Goal: Transaction & Acquisition: Purchase product/service

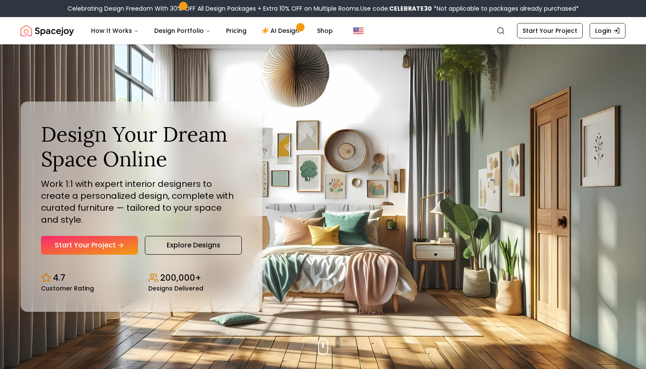
click at [113, 239] on link "Start Your Project" at bounding box center [89, 245] width 97 height 19
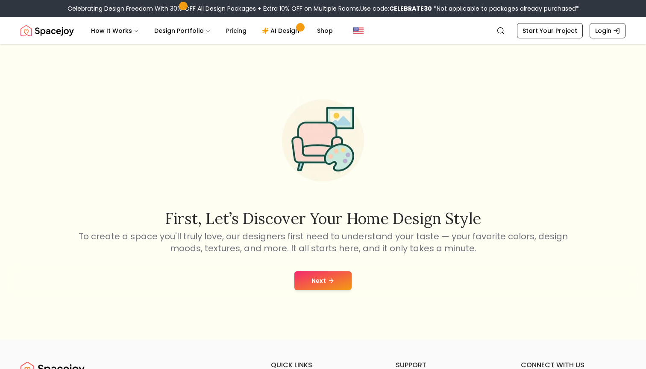
click at [331, 281] on icon at bounding box center [331, 281] width 7 height 7
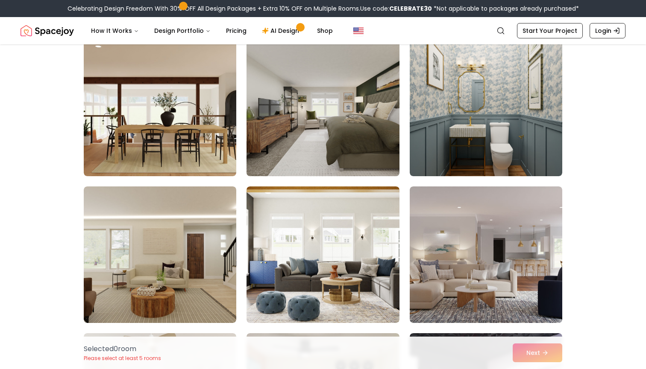
scroll to position [1395, 0]
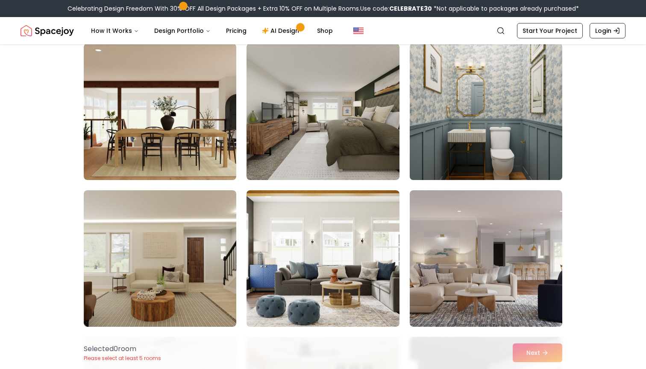
click at [492, 140] on img at bounding box center [486, 111] width 160 height 143
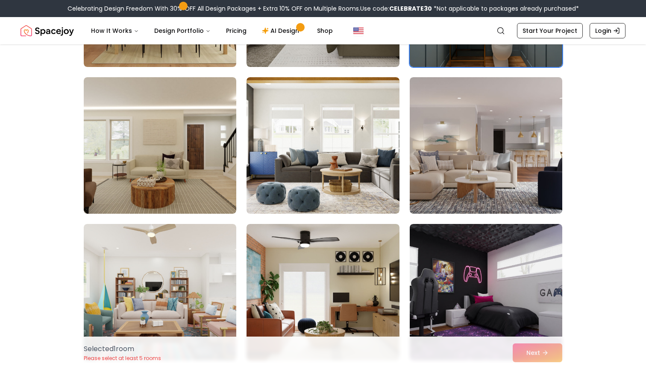
scroll to position [1509, 0]
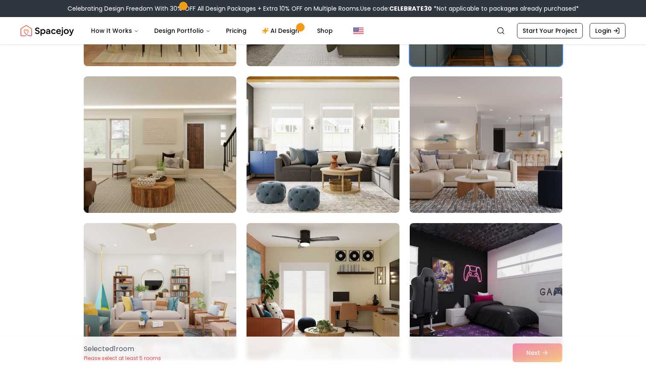
click at [162, 272] on img at bounding box center [160, 291] width 160 height 143
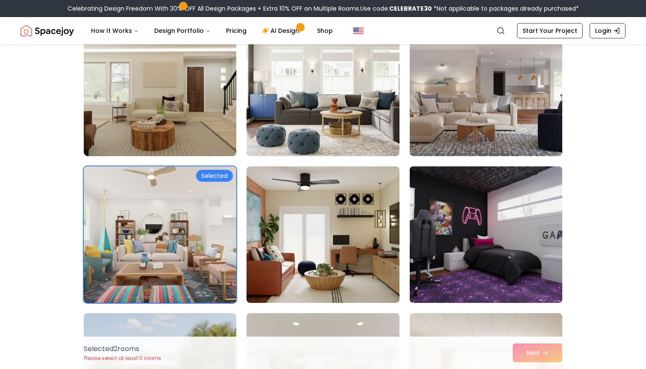
scroll to position [1573, 0]
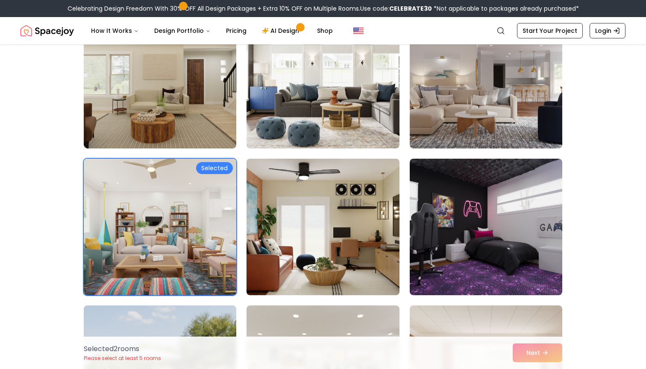
click at [318, 243] on img at bounding box center [323, 226] width 160 height 143
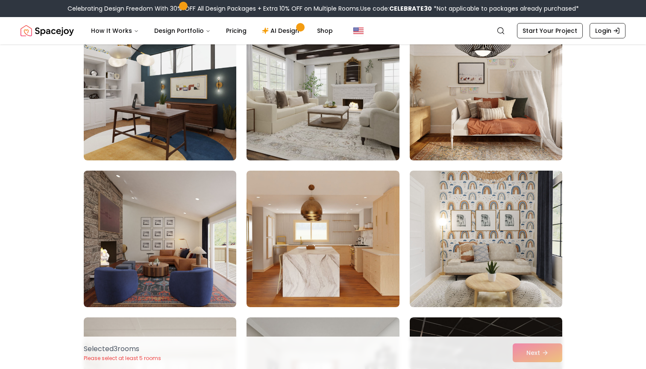
scroll to position [2009, 0]
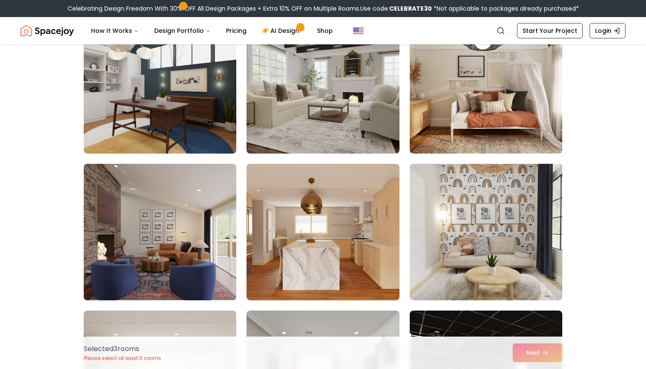
click at [167, 286] on img at bounding box center [160, 232] width 160 height 143
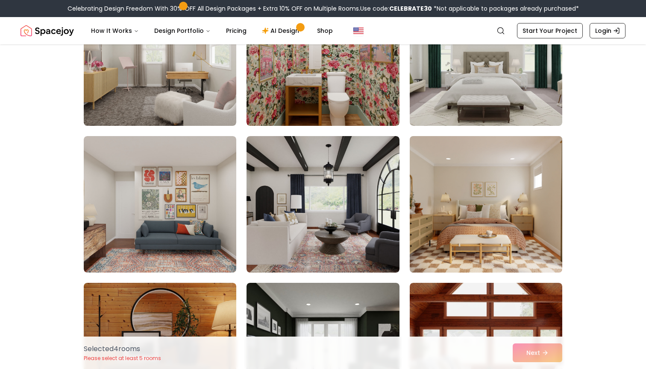
scroll to position [3065, 0]
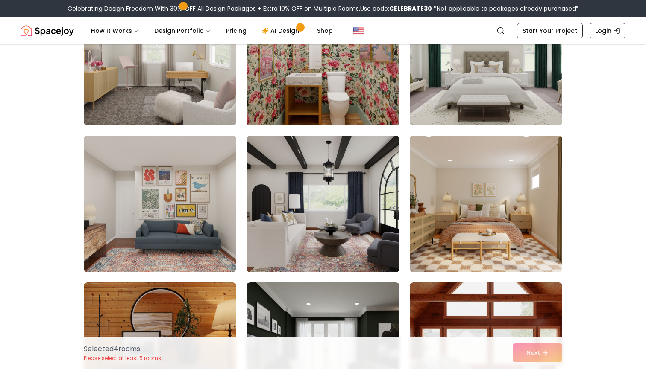
click at [350, 213] on img at bounding box center [323, 203] width 160 height 143
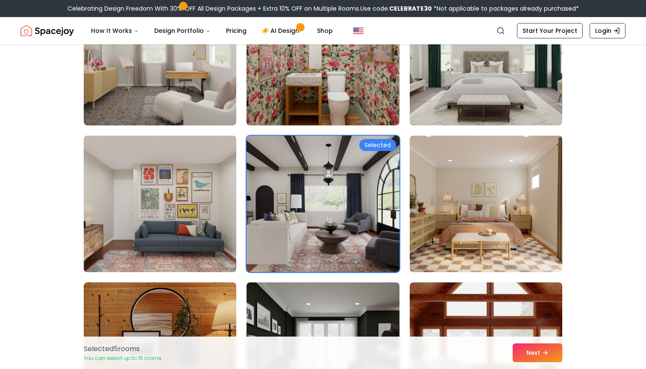
click at [201, 193] on img at bounding box center [160, 203] width 160 height 143
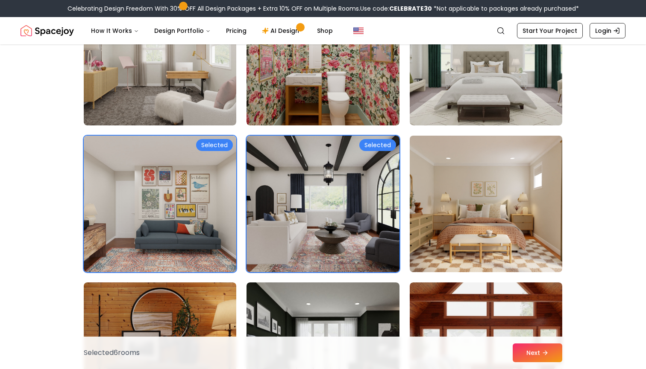
click at [515, 185] on img at bounding box center [486, 203] width 160 height 143
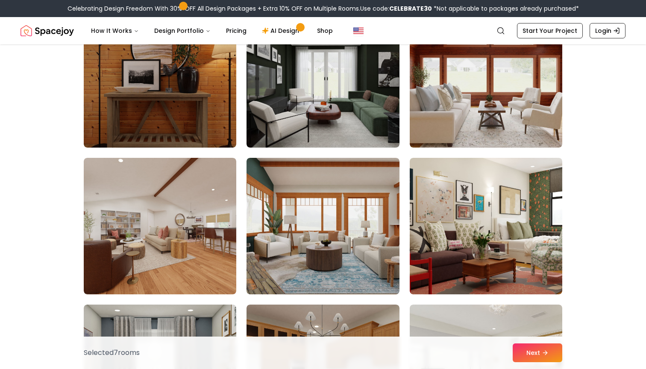
scroll to position [3352, 0]
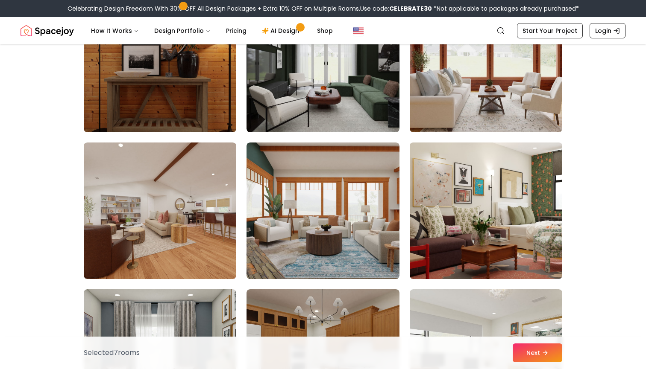
click at [541, 218] on img at bounding box center [486, 210] width 160 height 143
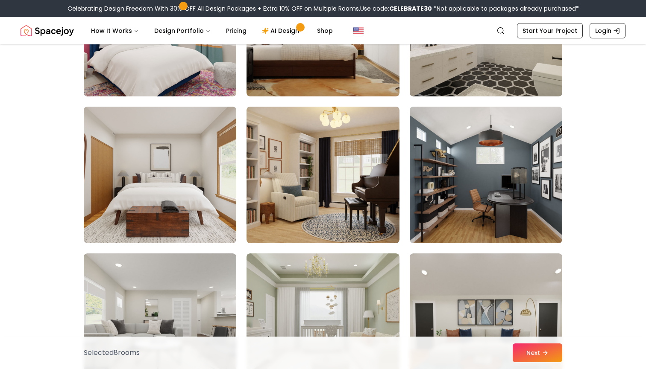
scroll to position [1788, 0]
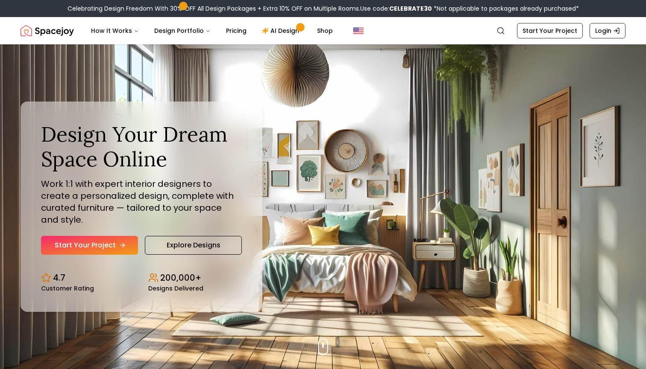
click at [117, 237] on link "Start Your Project" at bounding box center [89, 245] width 97 height 19
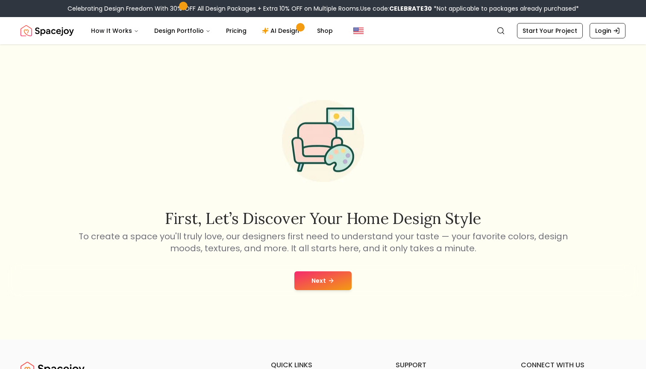
click at [329, 293] on div "Next" at bounding box center [323, 281] width 632 height 32
click at [324, 281] on button "Next" at bounding box center [322, 281] width 57 height 19
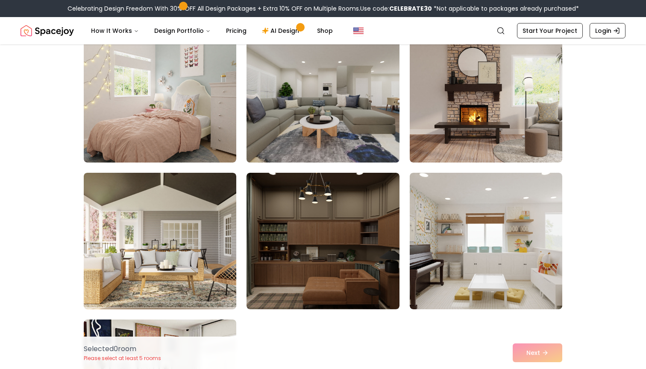
scroll to position [247, 0]
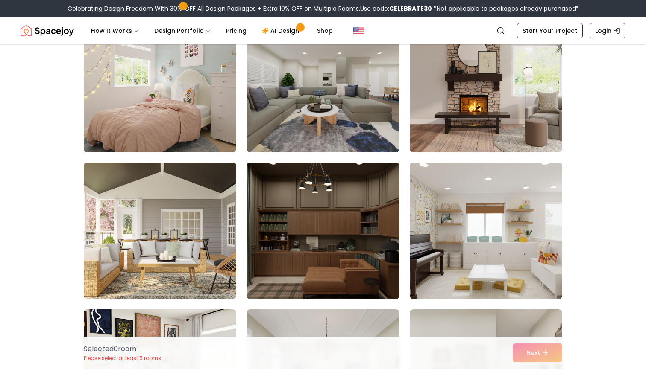
click at [206, 235] on img at bounding box center [160, 230] width 160 height 143
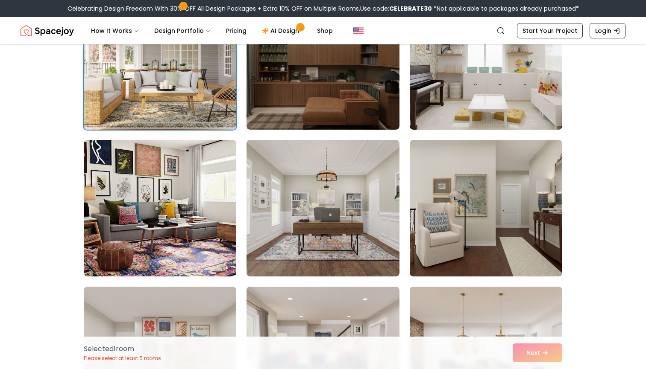
scroll to position [427, 0]
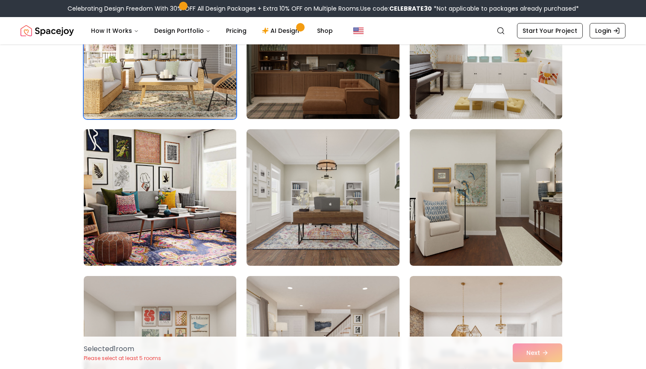
click at [210, 175] on img at bounding box center [160, 197] width 160 height 143
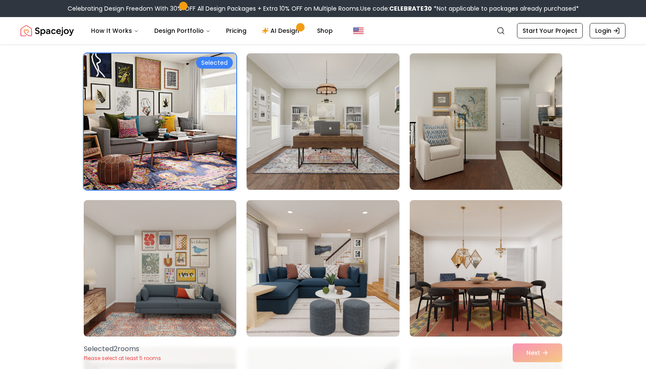
scroll to position [512, 0]
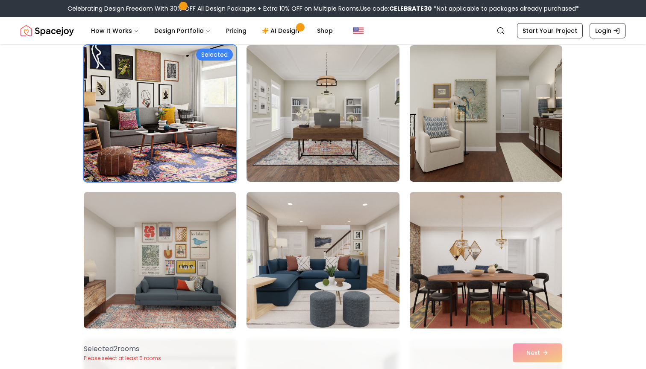
click at [507, 254] on img at bounding box center [486, 260] width 160 height 143
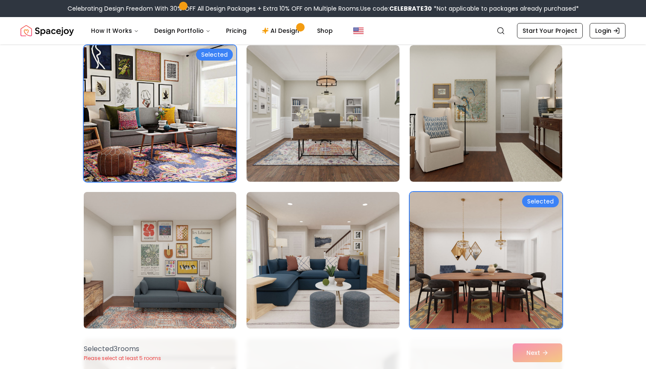
click at [169, 253] on img at bounding box center [160, 260] width 160 height 143
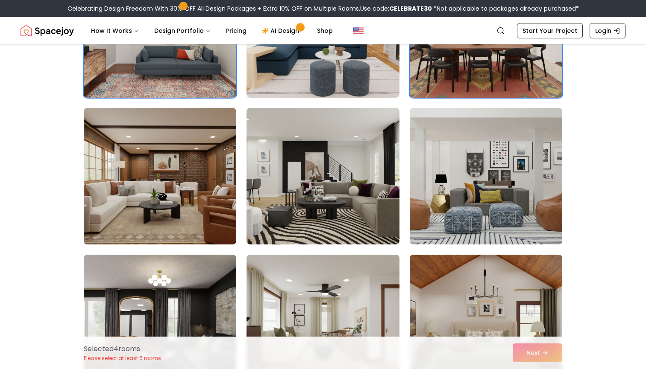
scroll to position [748, 0]
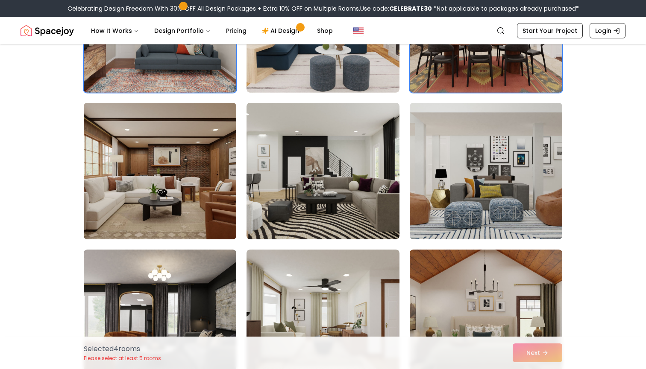
click at [164, 193] on img at bounding box center [160, 170] width 160 height 143
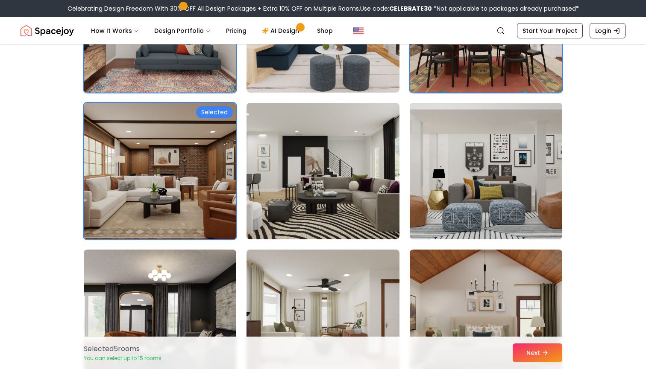
click at [479, 169] on img at bounding box center [486, 170] width 160 height 143
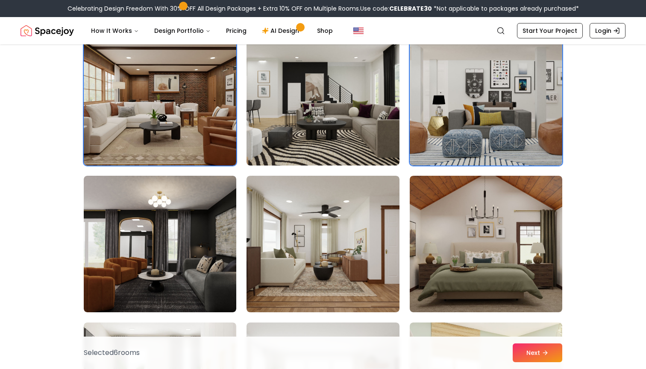
scroll to position [839, 0]
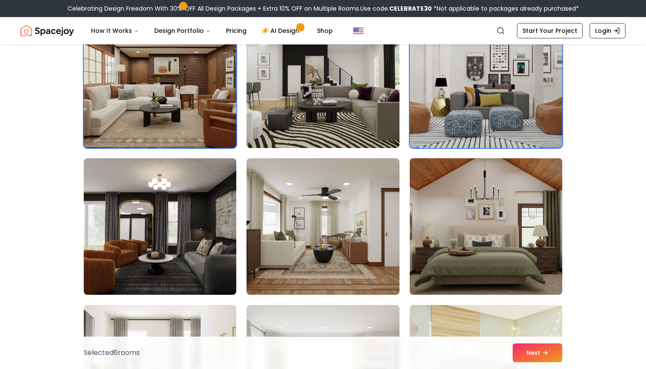
click at [541, 217] on img at bounding box center [486, 226] width 160 height 143
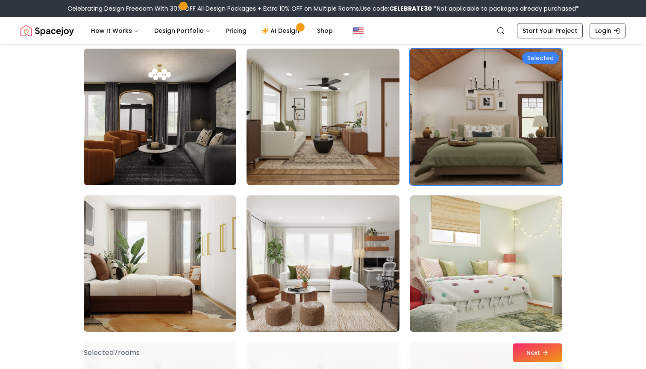
scroll to position [951, 0]
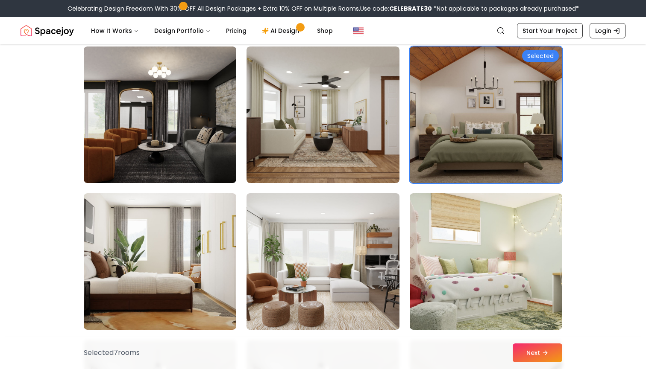
click at [364, 262] on img at bounding box center [323, 261] width 160 height 143
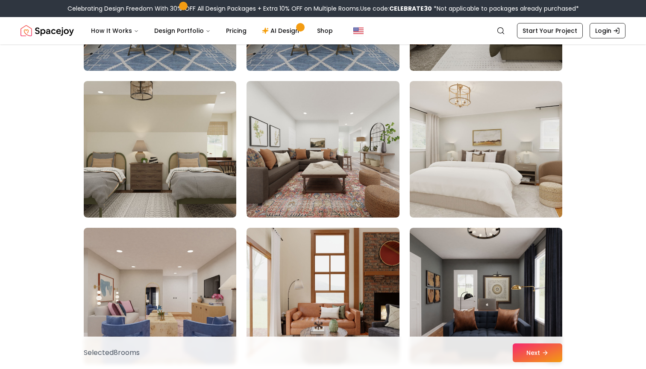
scroll to position [1357, 0]
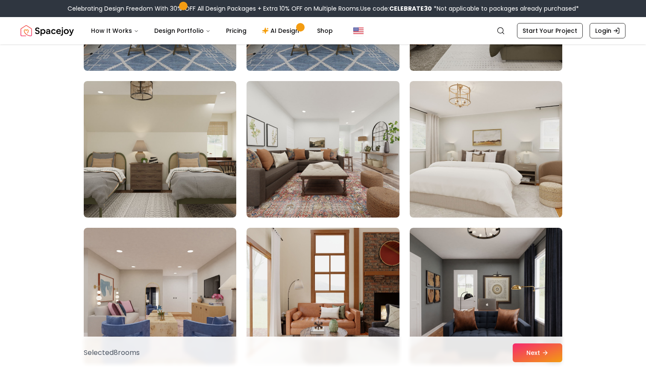
click at [372, 182] on img at bounding box center [323, 149] width 160 height 143
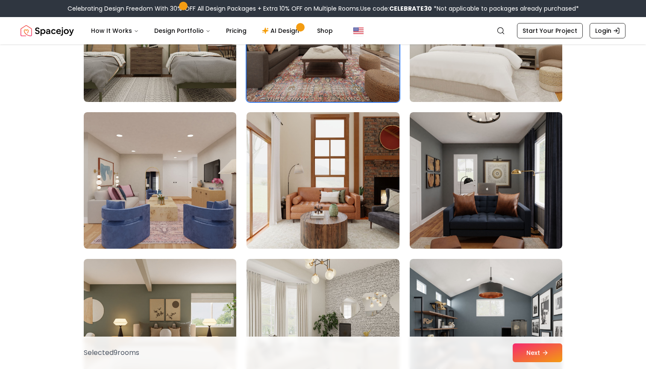
scroll to position [1480, 0]
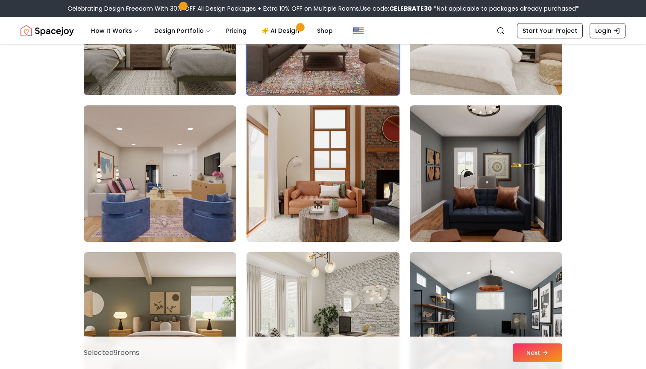
click at [356, 167] on img at bounding box center [323, 173] width 160 height 143
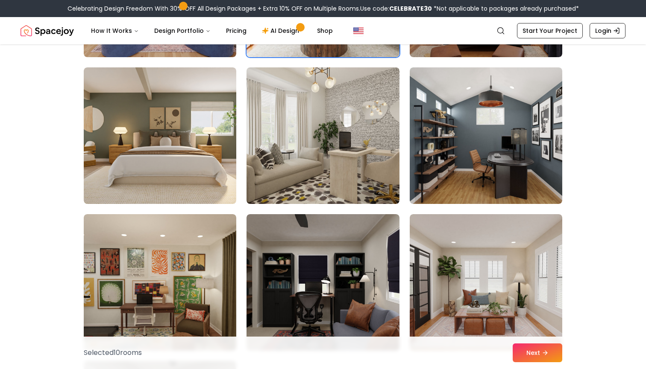
scroll to position [1670, 0]
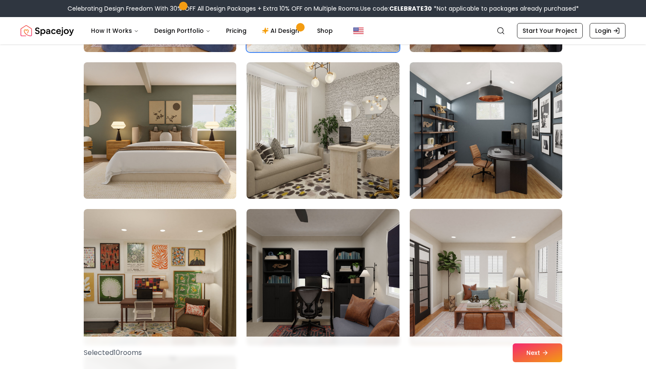
click at [165, 125] on img at bounding box center [160, 130] width 160 height 143
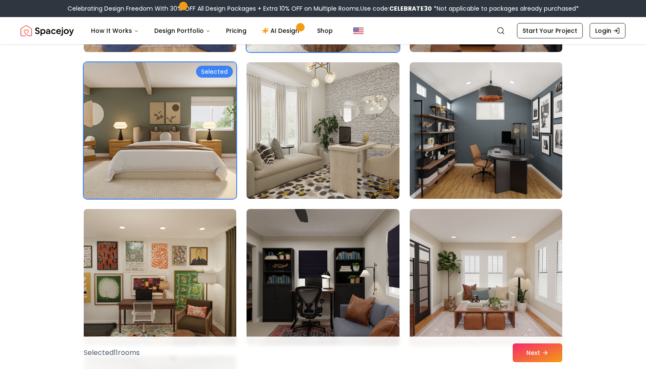
click at [149, 281] on img at bounding box center [160, 277] width 160 height 143
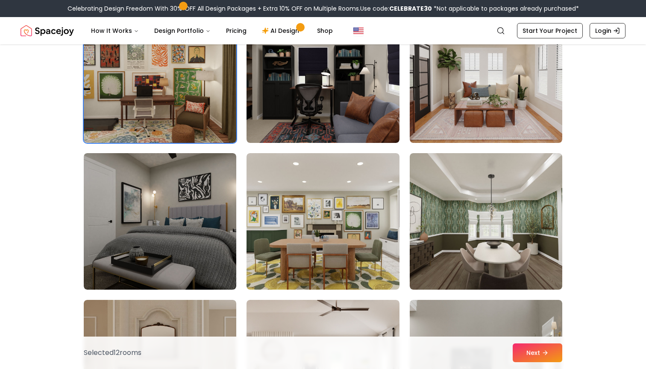
scroll to position [1885, 0]
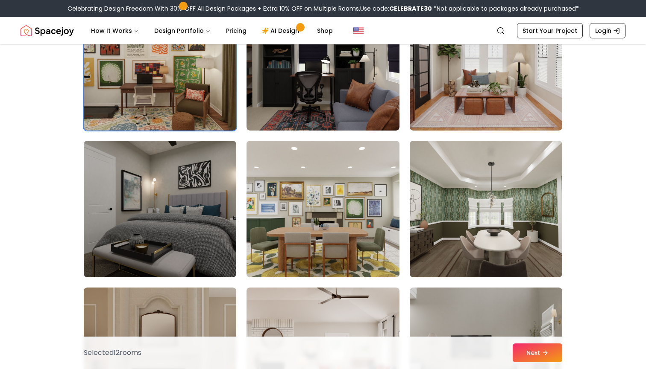
click at [388, 235] on img at bounding box center [323, 209] width 160 height 143
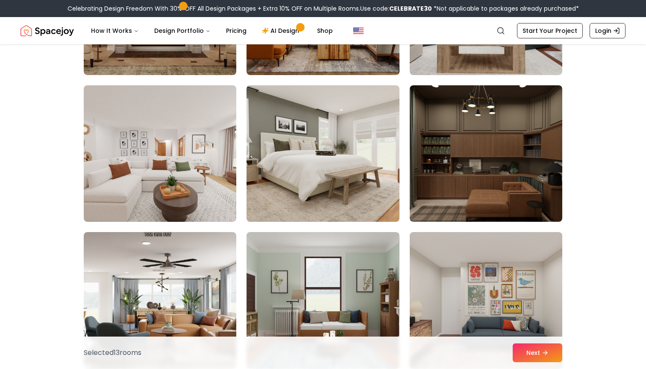
scroll to position [2236, 0]
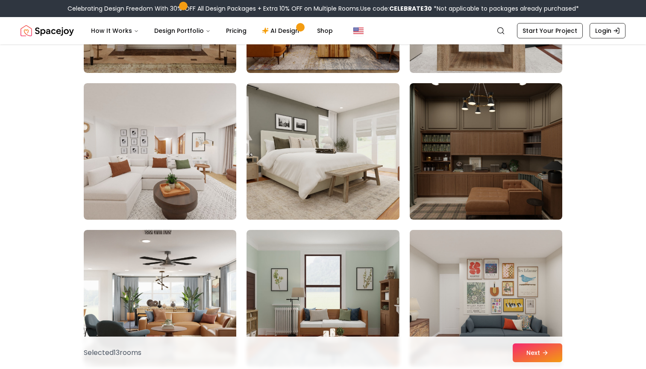
click at [535, 248] on img at bounding box center [486, 298] width 160 height 143
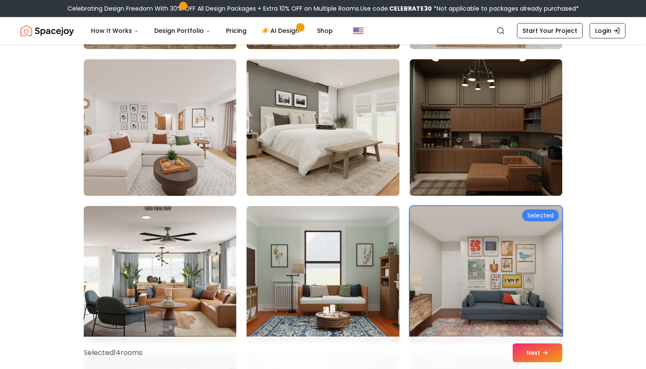
scroll to position [2260, 0]
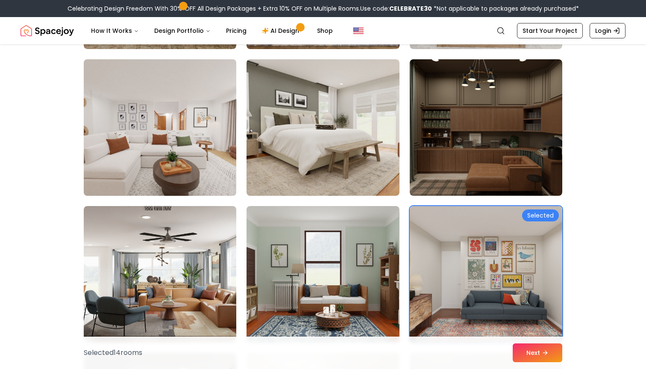
click at [176, 164] on img at bounding box center [160, 127] width 160 height 143
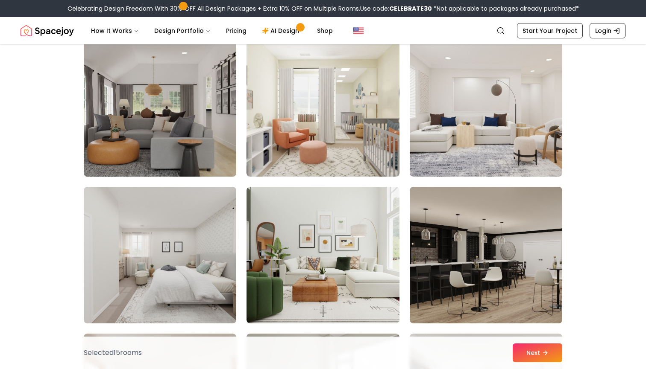
scroll to position [2579, 0]
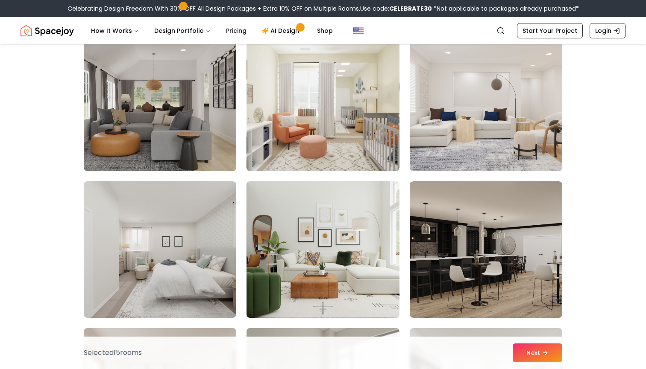
click at [295, 250] on img at bounding box center [323, 249] width 160 height 143
click at [347, 234] on img at bounding box center [323, 249] width 160 height 143
click at [336, 233] on img at bounding box center [323, 249] width 160 height 143
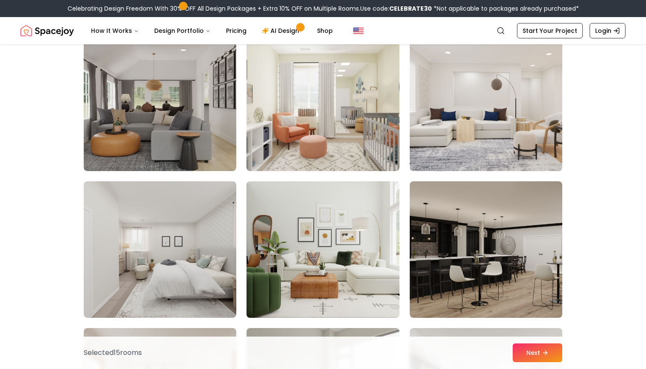
click at [336, 233] on img at bounding box center [323, 249] width 160 height 143
click at [357, 239] on img at bounding box center [323, 249] width 160 height 143
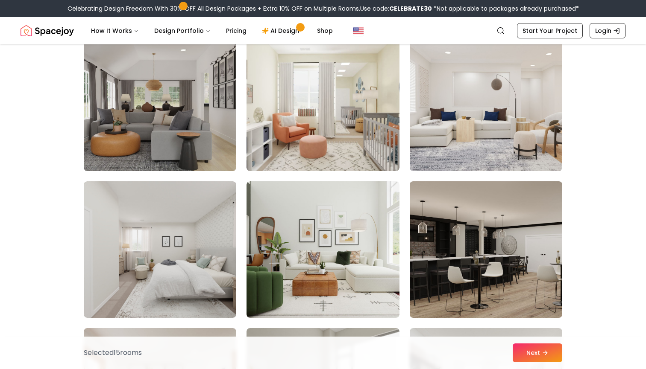
click at [489, 224] on img at bounding box center [486, 249] width 160 height 143
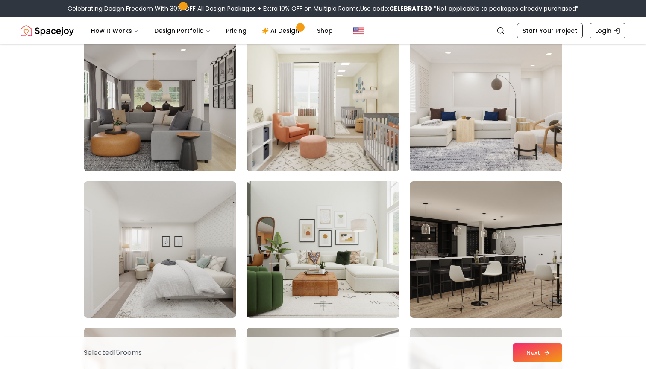
click at [527, 354] on button "Next" at bounding box center [537, 353] width 50 height 19
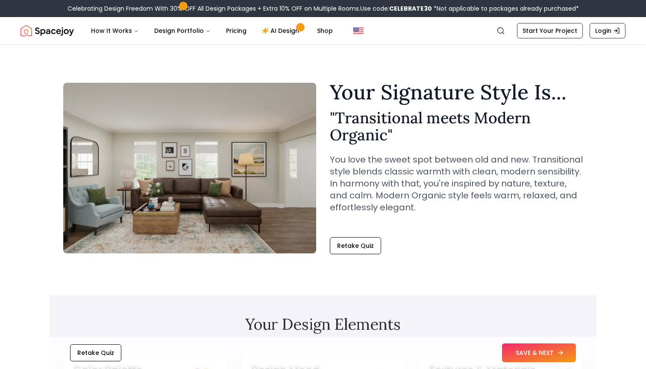
click at [515, 348] on button "SAVE & NEXT" at bounding box center [539, 353] width 74 height 19
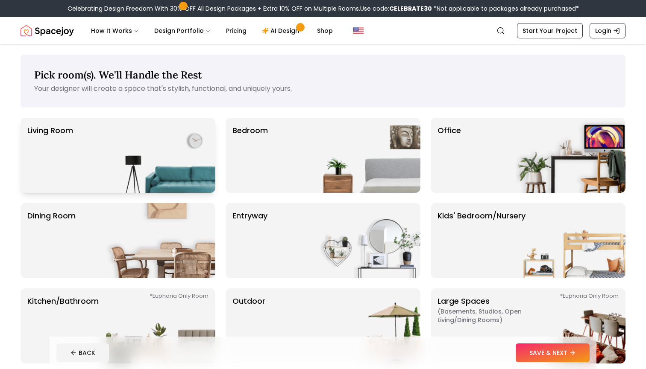
click at [149, 155] on img at bounding box center [160, 155] width 109 height 75
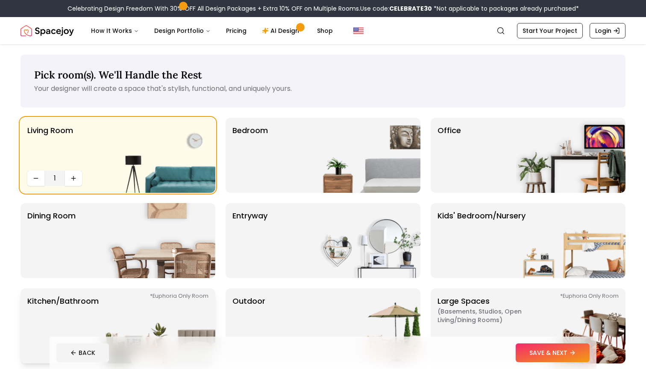
click at [134, 307] on img at bounding box center [160, 326] width 109 height 75
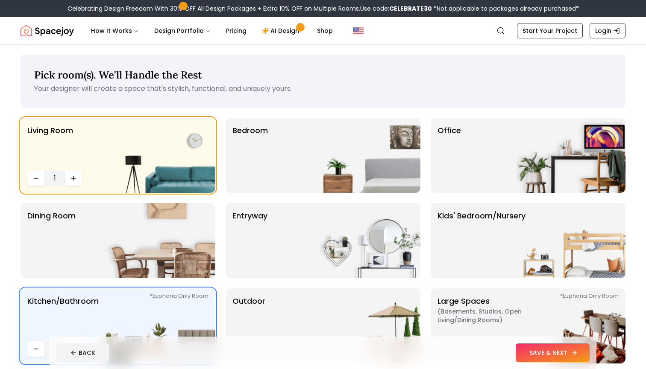
click at [538, 354] on button "SAVE & NEXT" at bounding box center [552, 353] width 74 height 19
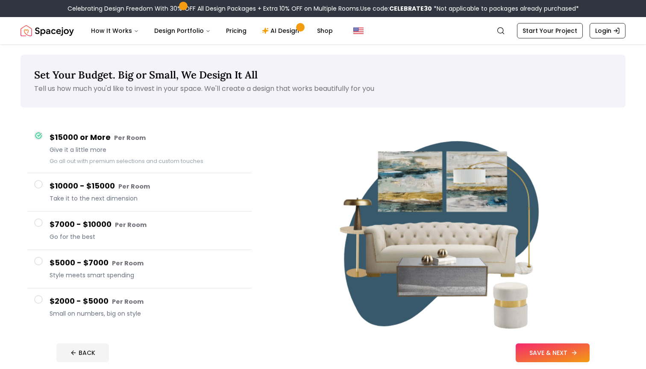
click at [531, 349] on button "SAVE & NEXT" at bounding box center [552, 353] width 74 height 19
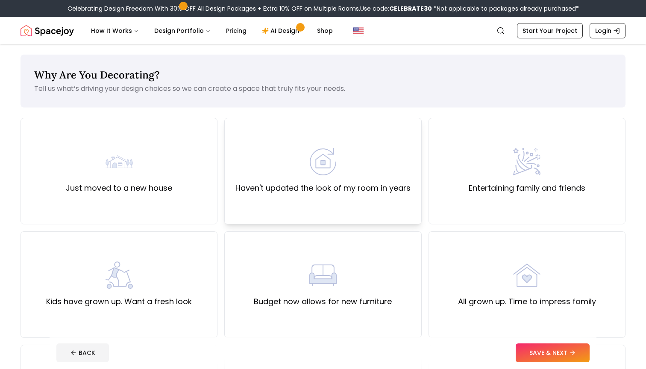
click at [372, 202] on div "Haven't updated the look of my room in years" at bounding box center [322, 171] width 197 height 107
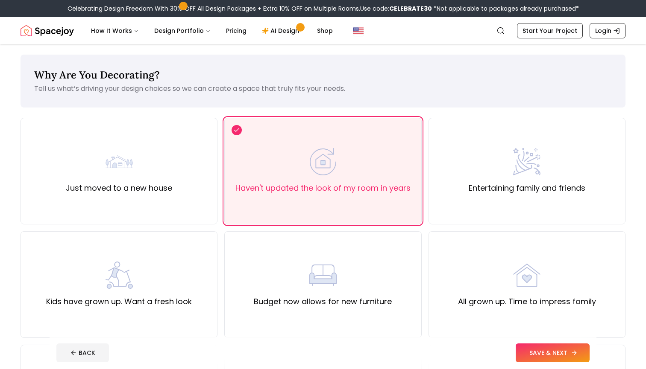
click at [552, 351] on button "SAVE & NEXT" at bounding box center [552, 353] width 74 height 19
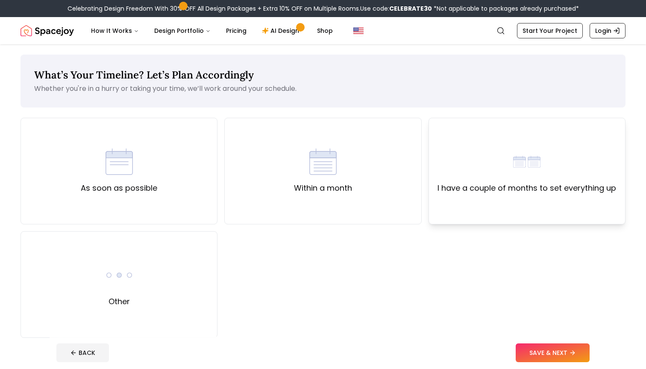
click at [464, 210] on div "I have a couple of months to set everything up" at bounding box center [526, 171] width 197 height 107
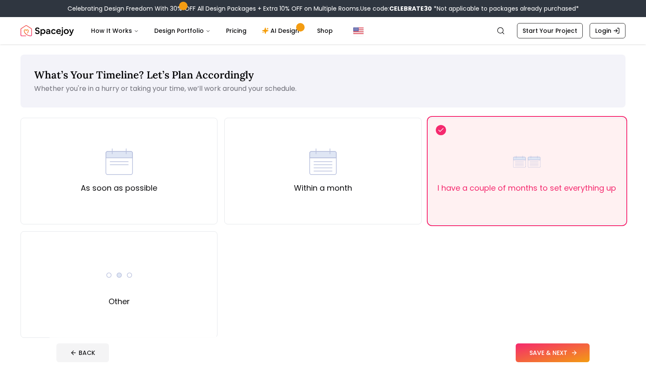
click at [530, 353] on button "SAVE & NEXT" at bounding box center [552, 353] width 74 height 19
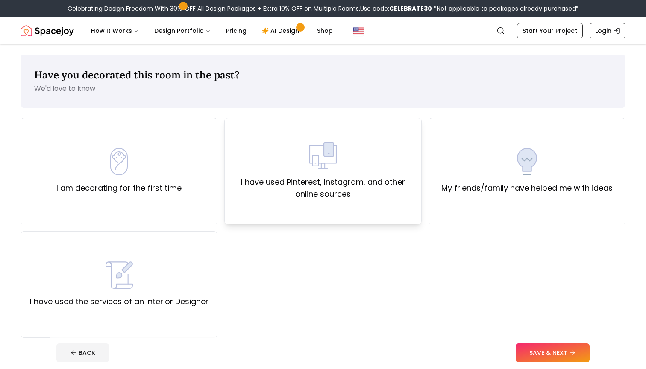
click at [290, 208] on div "I have used Pinterest, Instagram, and other online sources" at bounding box center [322, 171] width 197 height 107
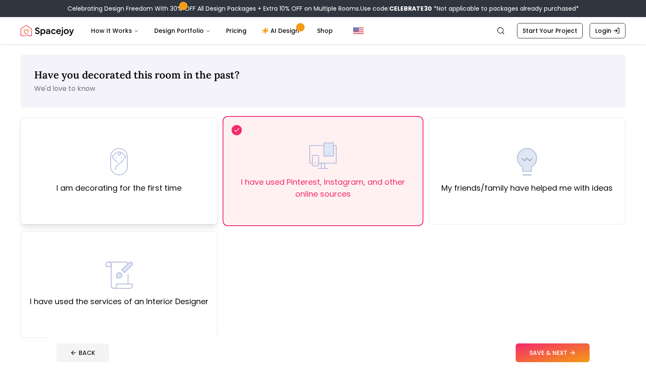
click at [202, 191] on div "I am decorating for the first time" at bounding box center [118, 171] width 197 height 107
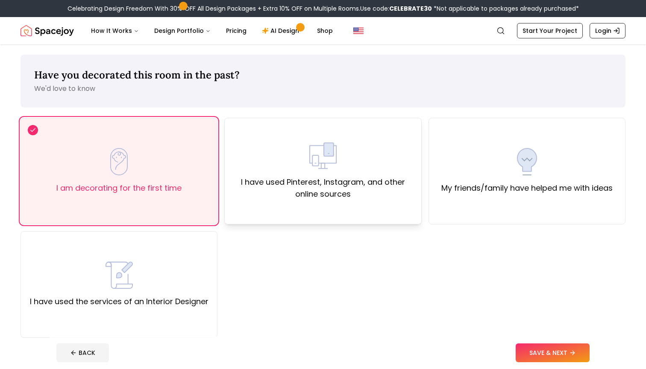
click at [287, 196] on label "I have used Pinterest, Instagram, and other online sources" at bounding box center [322, 188] width 182 height 24
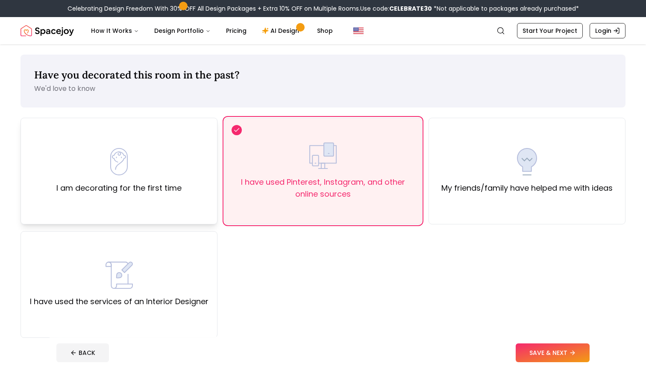
click at [142, 186] on label "I am decorating for the first time" at bounding box center [118, 188] width 125 height 12
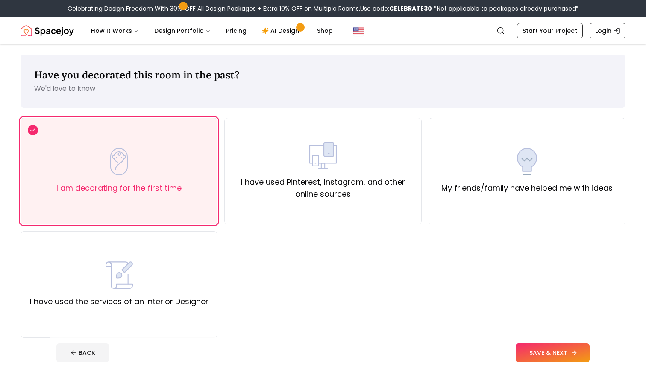
click at [572, 353] on icon at bounding box center [574, 353] width 7 height 7
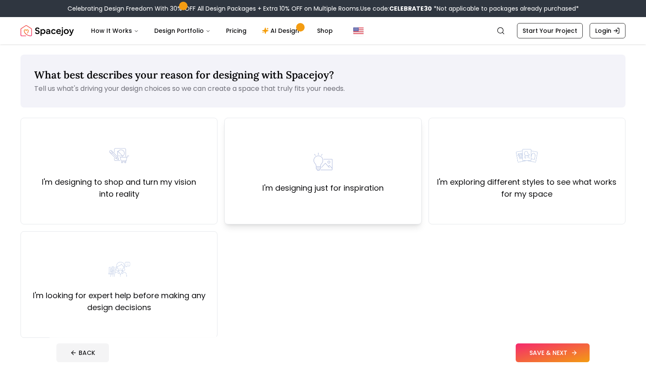
click at [257, 198] on div "I'm designing just for inspiration" at bounding box center [322, 171] width 197 height 107
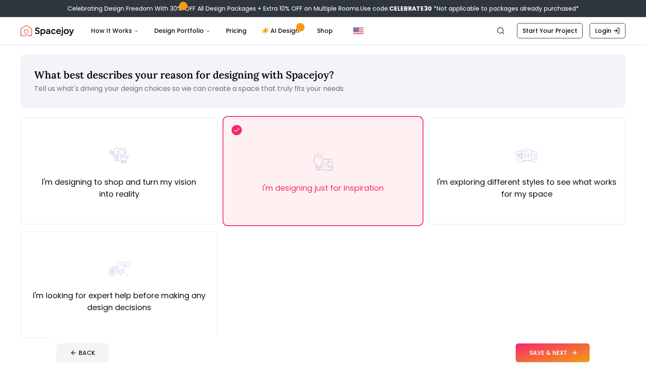
click at [541, 358] on button "SAVE & NEXT" at bounding box center [552, 353] width 74 height 19
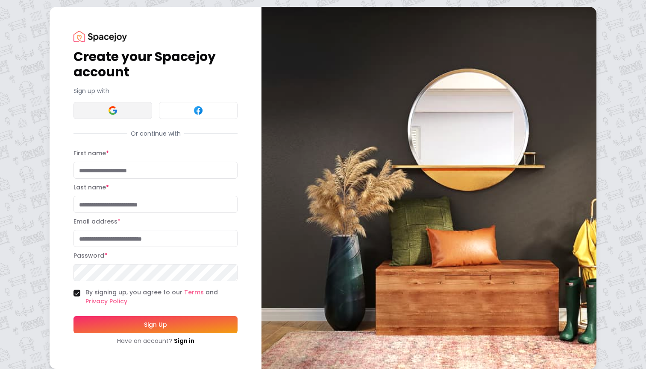
click at [117, 115] on img at bounding box center [113, 110] width 10 height 10
